Goal: Information Seeking & Learning: Compare options

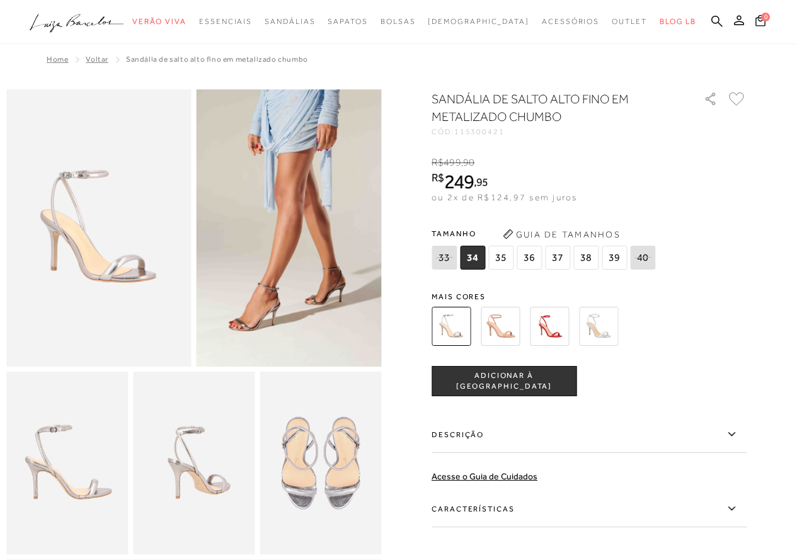
click at [178, 442] on img at bounding box center [194, 463] width 122 height 183
click at [325, 500] on img at bounding box center [321, 463] width 122 height 183
click at [58, 499] on img at bounding box center [67, 463] width 122 height 183
click at [568, 257] on span "37" at bounding box center [557, 258] width 25 height 24
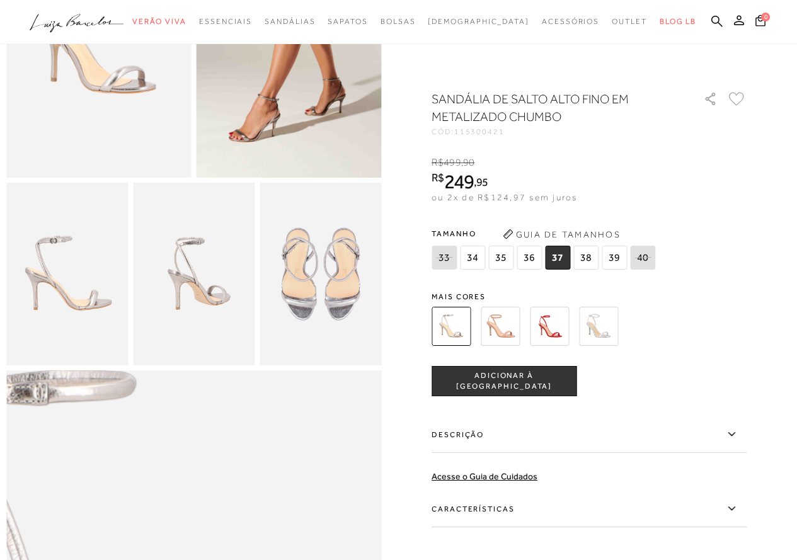
scroll to position [63, 0]
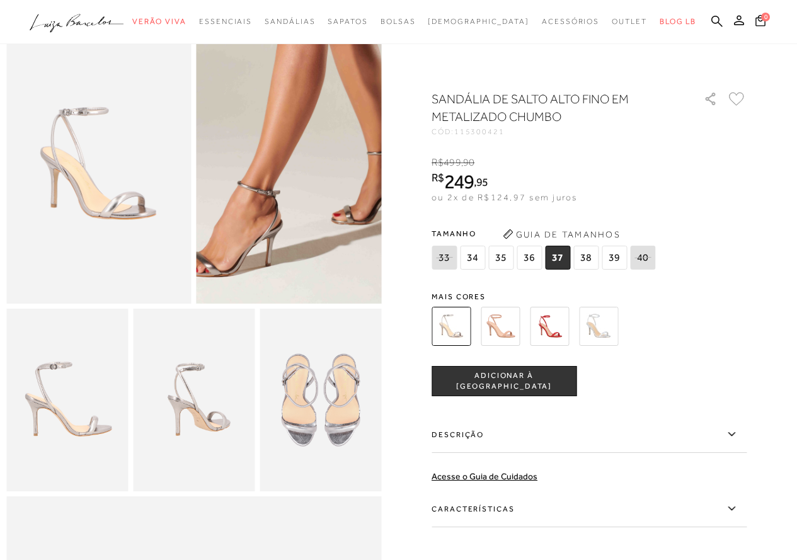
click at [281, 265] on img at bounding box center [299, 71] width 370 height 555
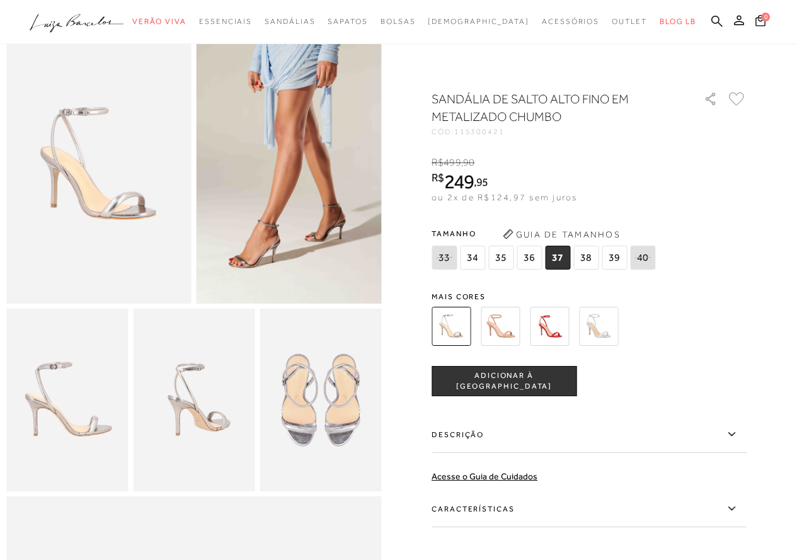
click at [202, 401] on img at bounding box center [194, 400] width 122 height 183
click at [87, 233] on img at bounding box center [98, 164] width 185 height 277
click at [242, 233] on img at bounding box center [289, 164] width 185 height 277
click at [79, 378] on img at bounding box center [67, 400] width 122 height 183
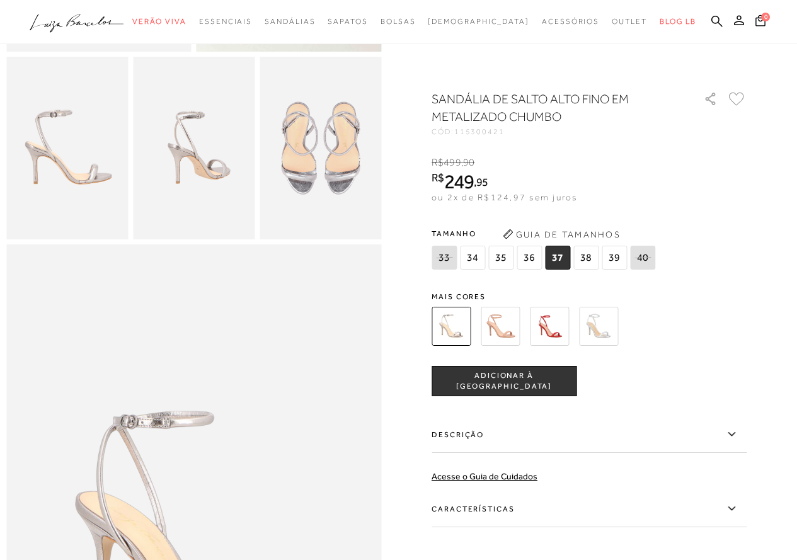
click at [105, 474] on img at bounding box center [193, 526] width 375 height 563
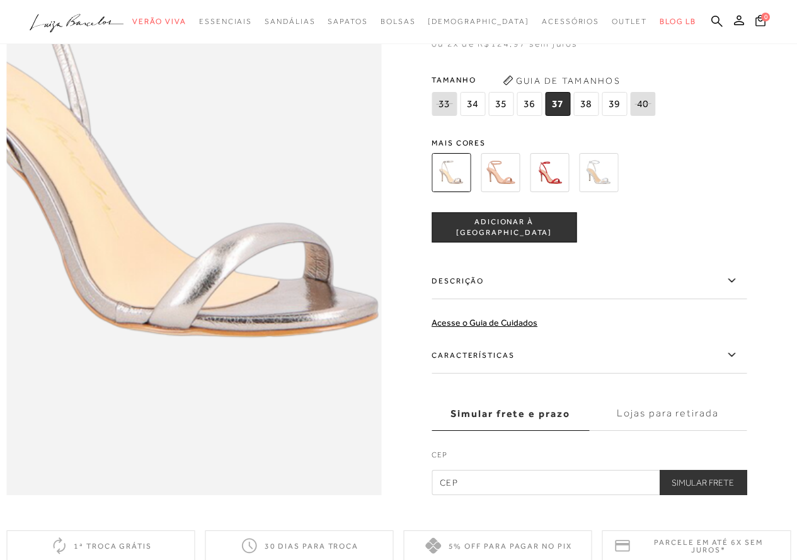
scroll to position [630, 0]
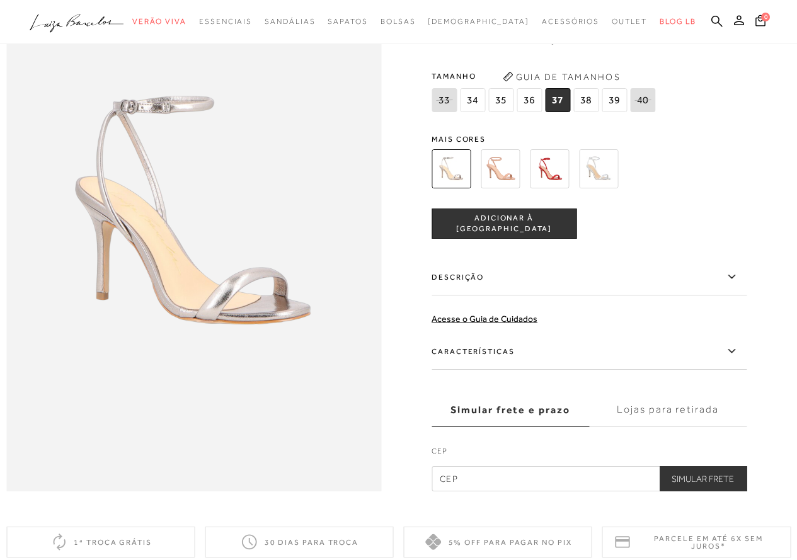
click at [606, 188] on img at bounding box center [598, 168] width 39 height 39
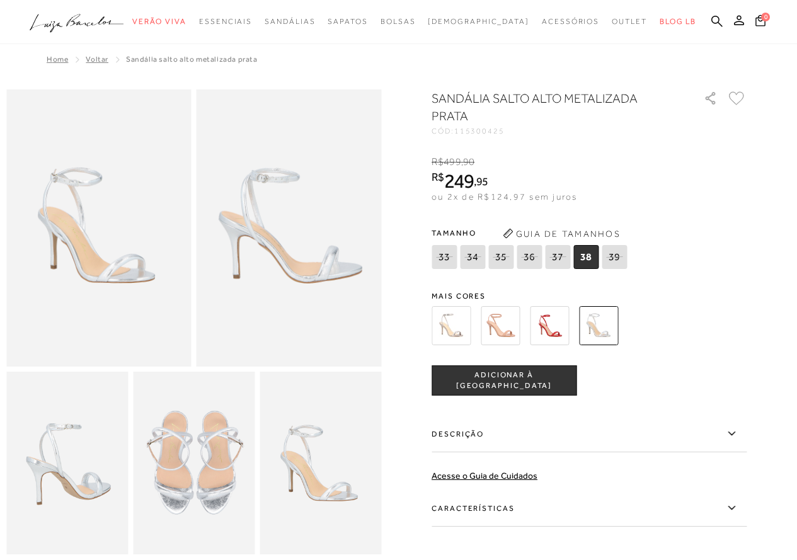
click at [198, 492] on img at bounding box center [194, 463] width 122 height 183
click at [456, 332] on img at bounding box center [451, 325] width 39 height 39
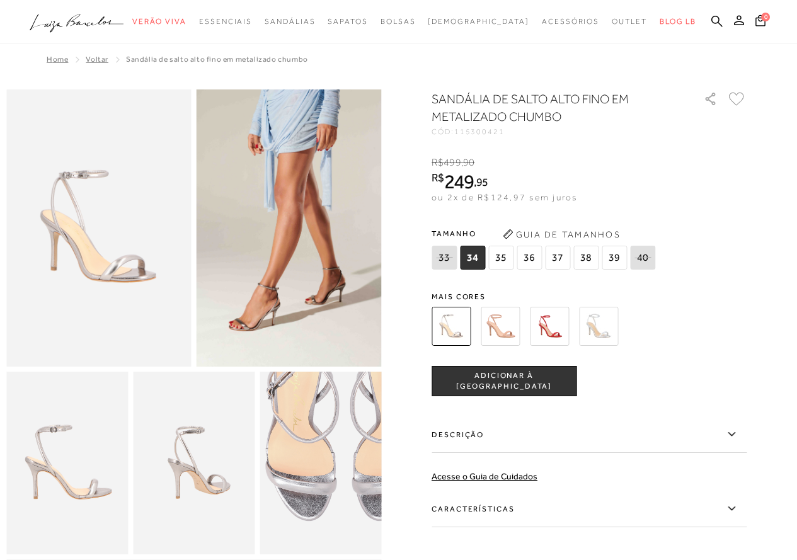
click at [301, 509] on img at bounding box center [344, 428] width 243 height 365
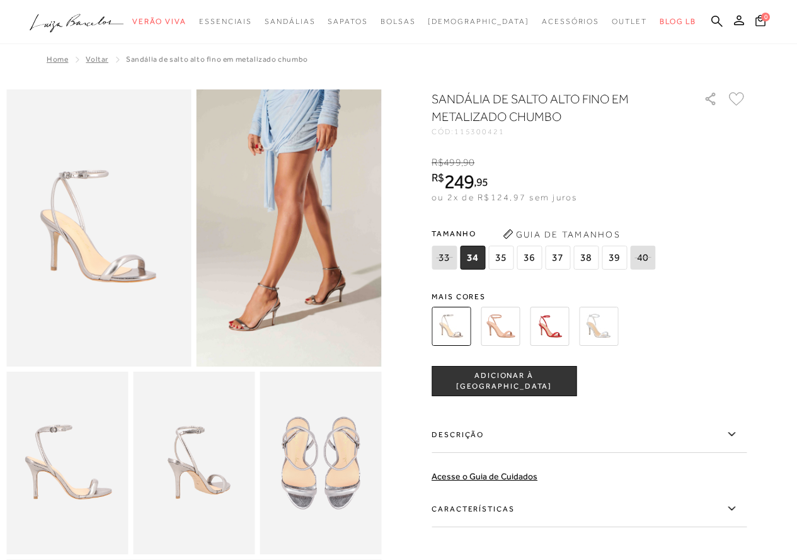
click at [108, 284] on img at bounding box center [98, 228] width 185 height 277
click at [603, 332] on img at bounding box center [598, 326] width 39 height 39
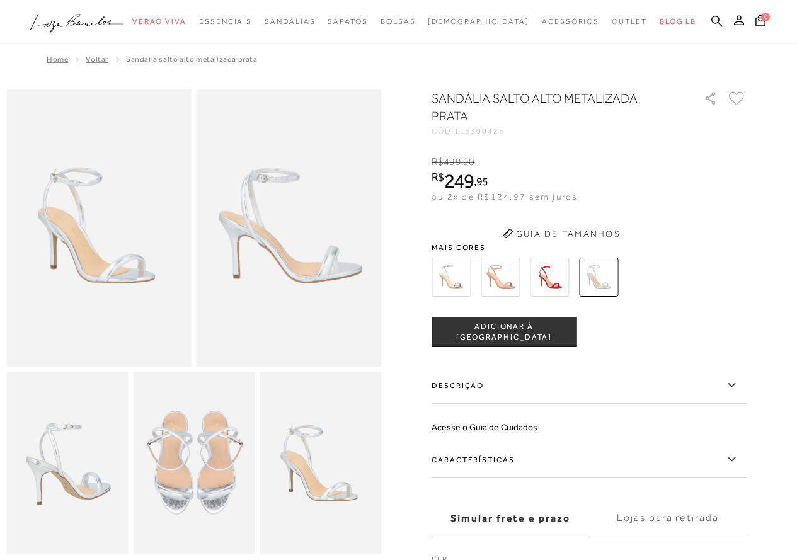
click at [335, 269] on img at bounding box center [289, 228] width 185 height 277
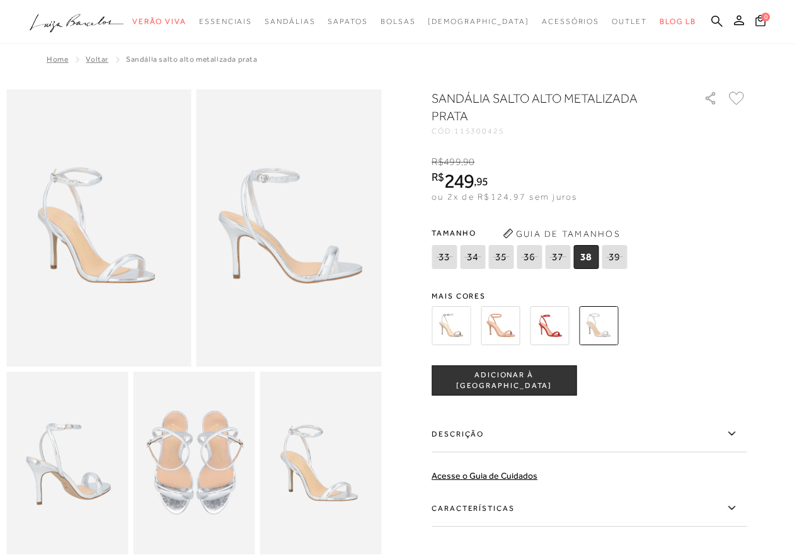
click at [121, 274] on img at bounding box center [98, 228] width 185 height 277
click at [454, 318] on img at bounding box center [451, 325] width 39 height 39
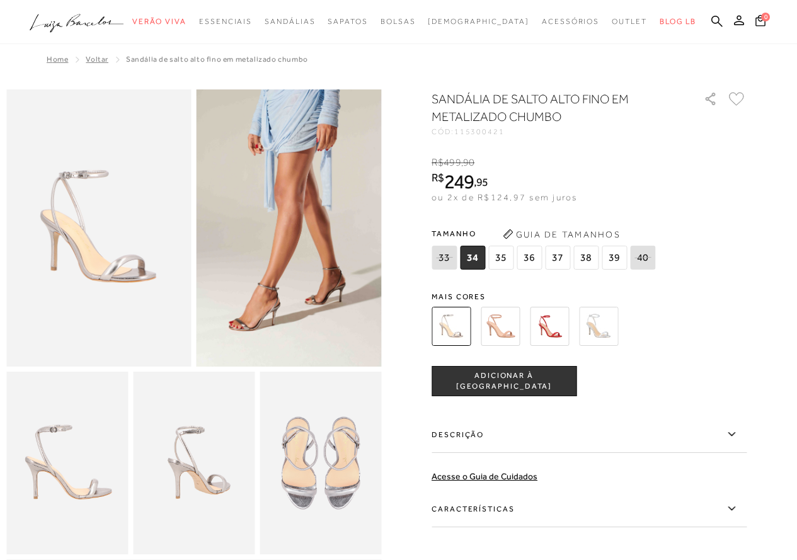
click at [76, 483] on img at bounding box center [67, 463] width 122 height 183
click at [618, 327] on img at bounding box center [598, 326] width 39 height 39
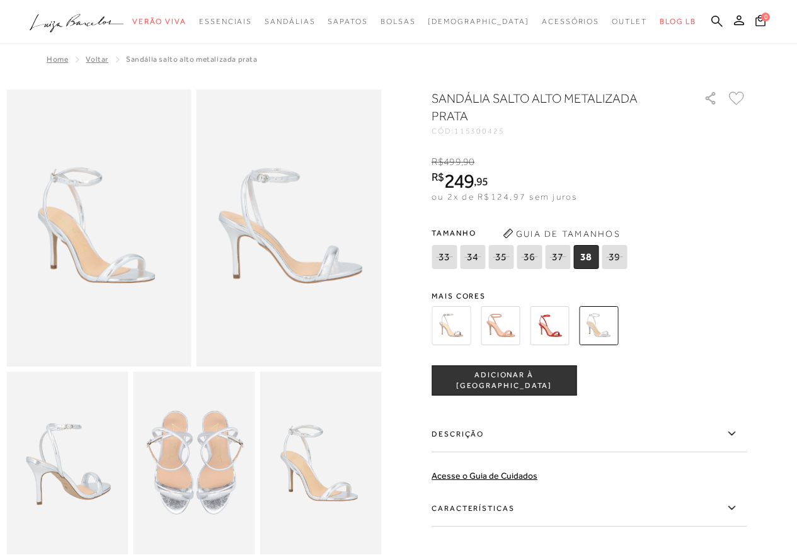
click at [449, 333] on img at bounding box center [451, 325] width 39 height 39
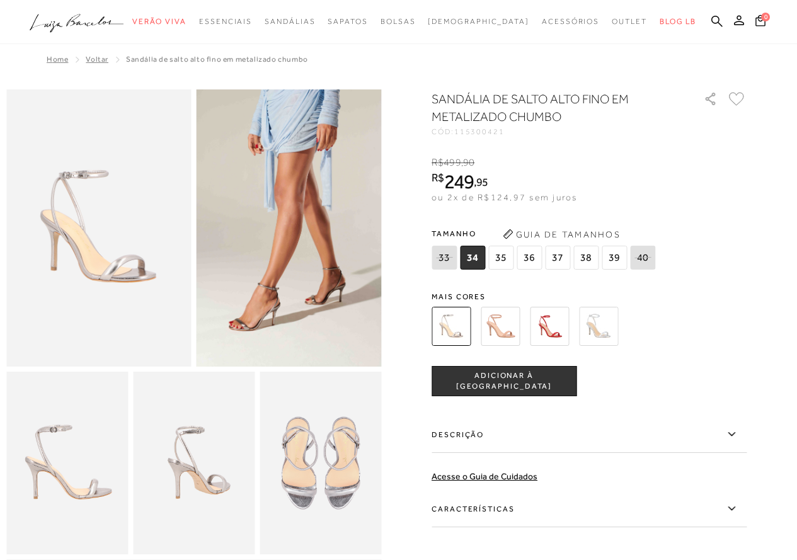
click at [145, 267] on img at bounding box center [98, 228] width 185 height 277
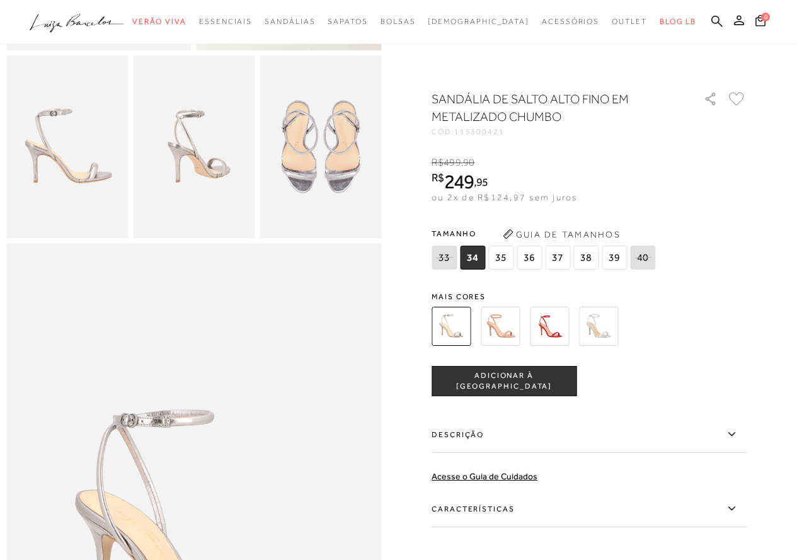
scroll to position [315, 0]
